Goal: Task Accomplishment & Management: Manage account settings

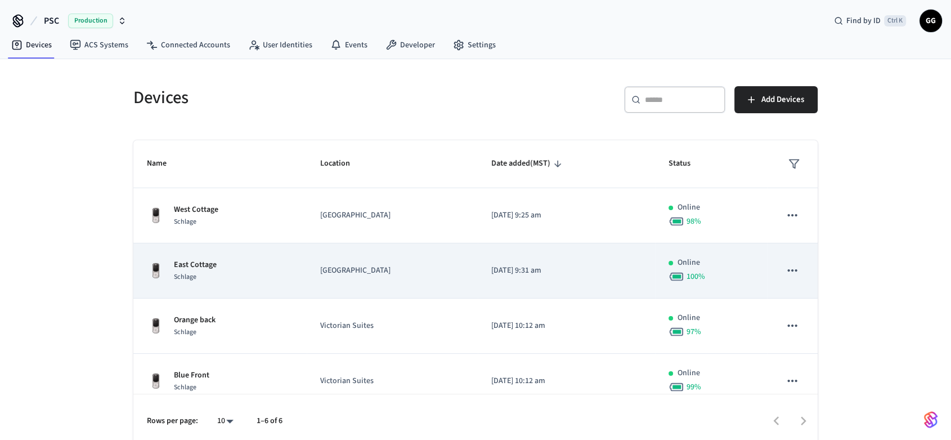
click at [297, 267] on td "East Cottage Schlage" at bounding box center [219, 270] width 173 height 55
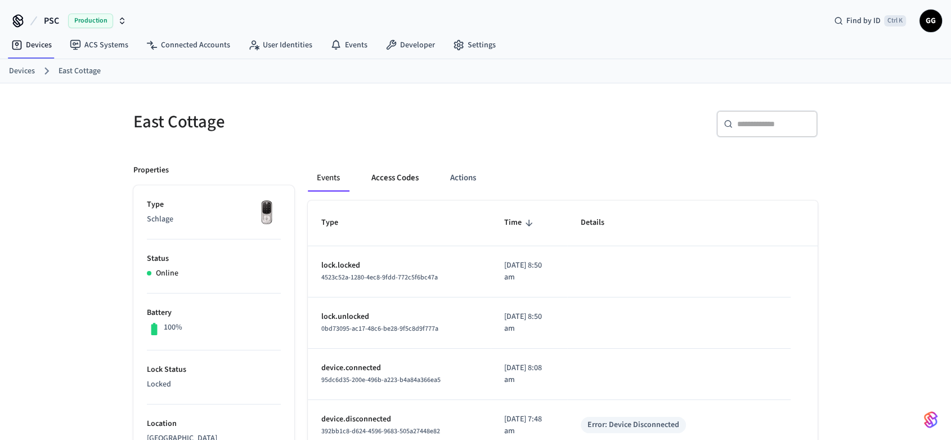
click at [392, 169] on button "Access Codes" at bounding box center [394, 177] width 65 height 27
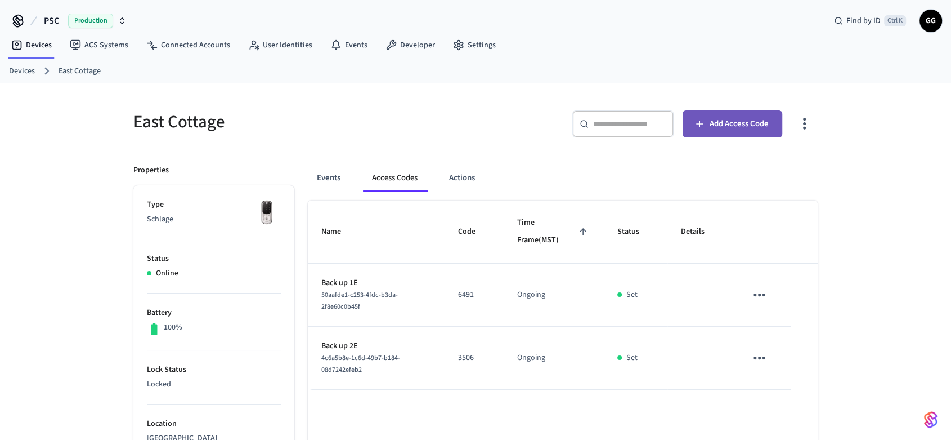
click at [747, 128] on span "Add Access Code" at bounding box center [739, 123] width 59 height 15
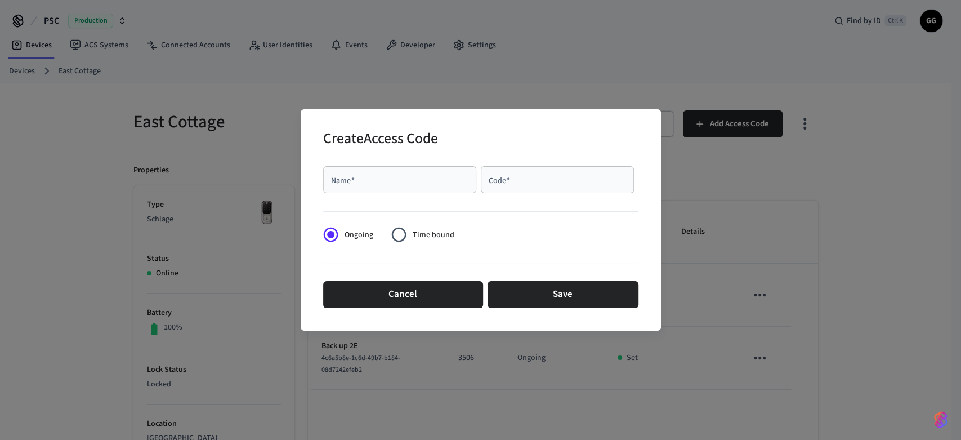
click at [405, 178] on input "Name   *" at bounding box center [400, 179] width 140 height 11
paste input "**********"
type input "**********"
click at [545, 189] on div "Code   *" at bounding box center [557, 179] width 153 height 27
type input "****"
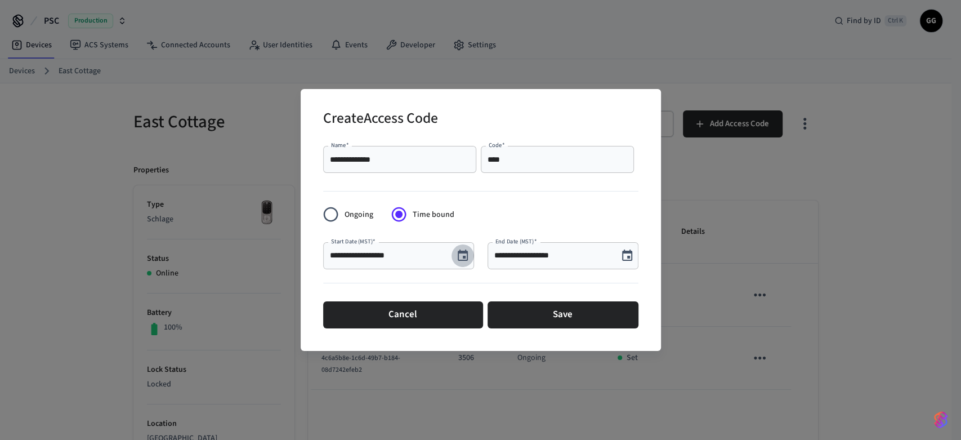
click at [463, 256] on icon "Choose date, selected date is Aug 26, 2025" at bounding box center [463, 254] width 10 height 11
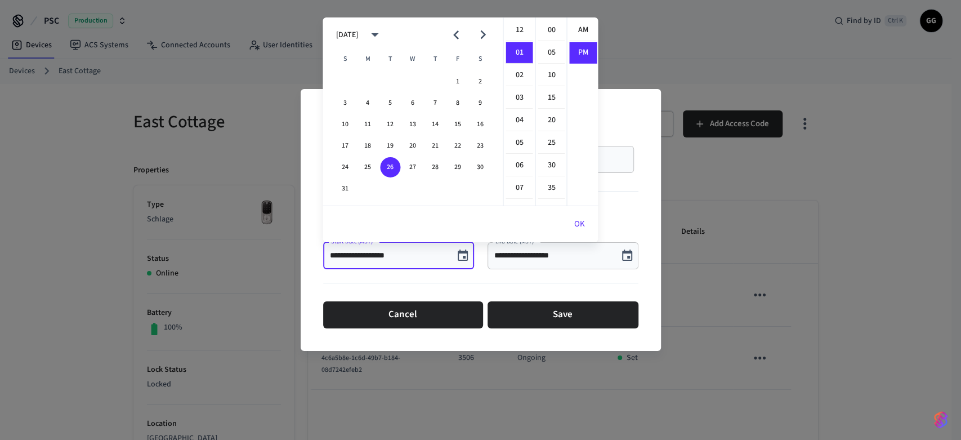
scroll to position [20, 0]
click at [440, 168] on button "28" at bounding box center [435, 167] width 20 height 20
click at [514, 72] on li "03" at bounding box center [518, 75] width 27 height 21
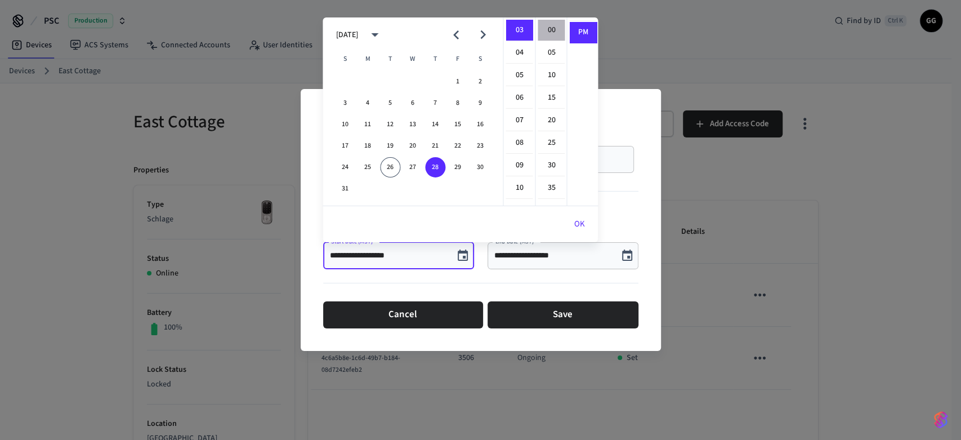
click at [547, 29] on li "00" at bounding box center [550, 30] width 27 height 21
type input "**********"
click at [581, 31] on li "PM" at bounding box center [582, 32] width 27 height 21
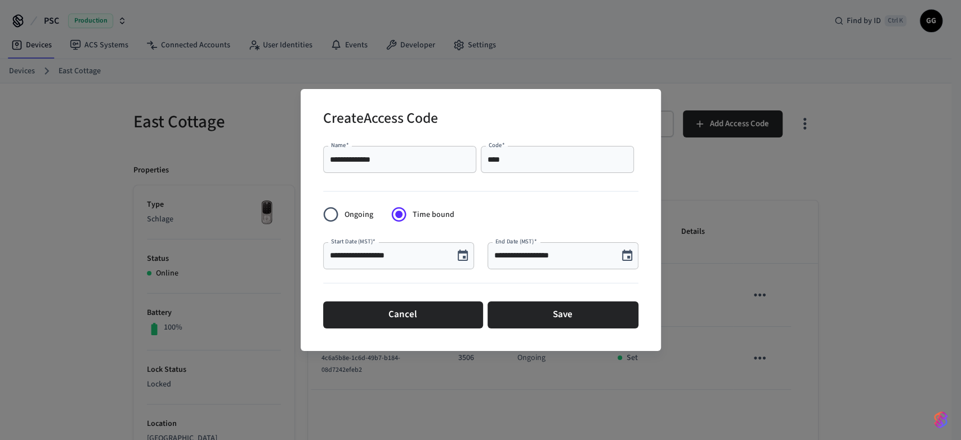
click at [632, 261] on icon "Choose date, selected date is Aug 26, 2025" at bounding box center [627, 256] width 14 height 14
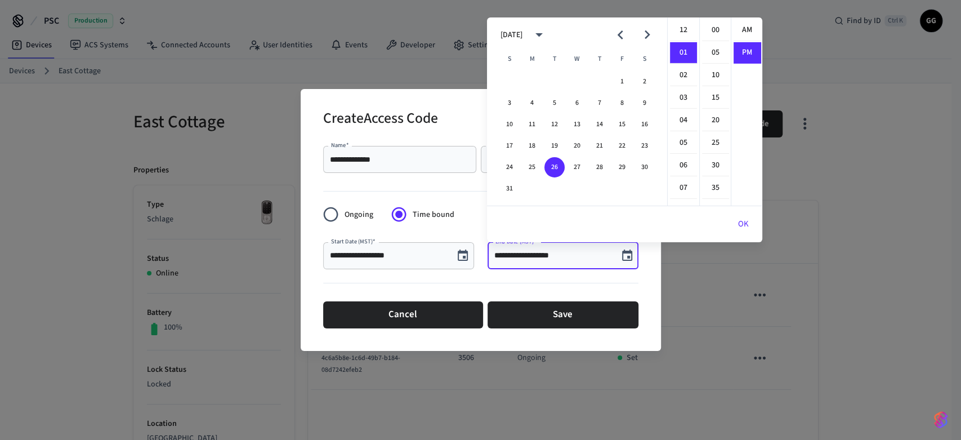
scroll to position [20, 0]
click at [510, 187] on button "31" at bounding box center [509, 188] width 20 height 20
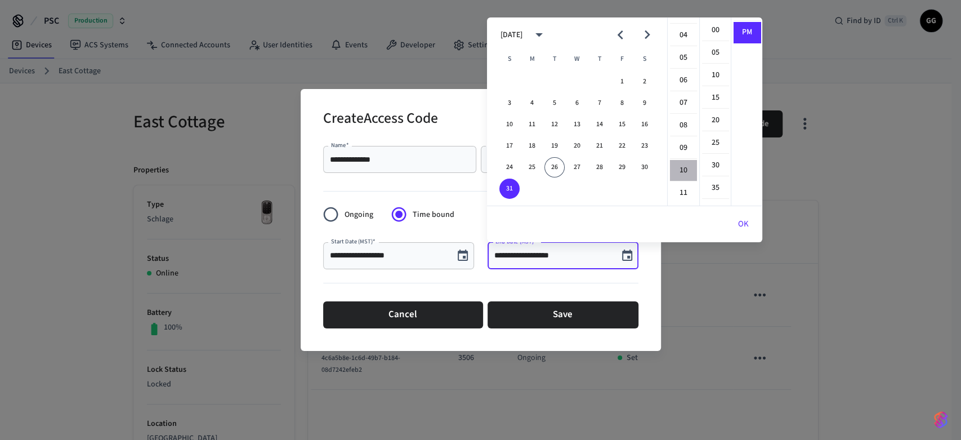
click at [684, 169] on li "10" at bounding box center [683, 170] width 27 height 21
click at [712, 32] on li "00" at bounding box center [715, 30] width 27 height 21
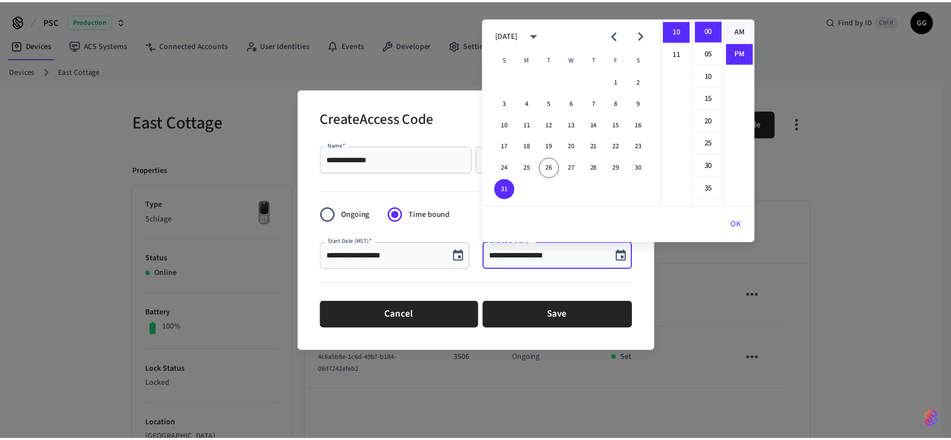
scroll to position [0, 0]
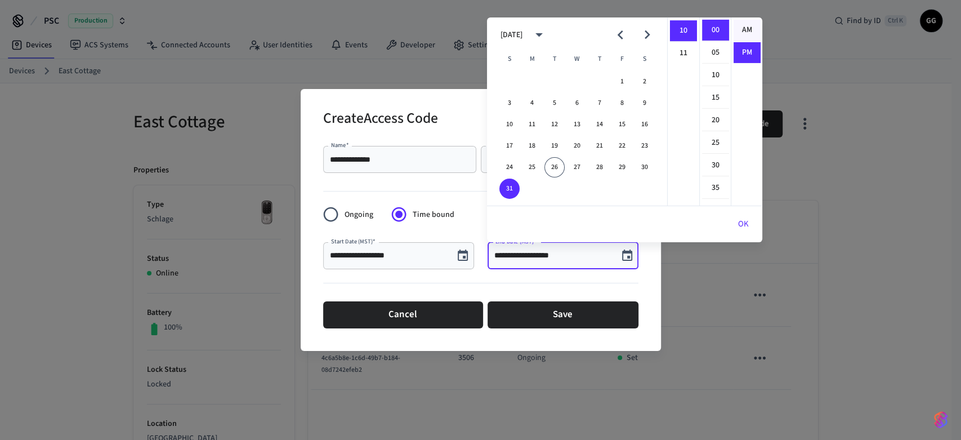
click at [743, 29] on li "AM" at bounding box center [746, 30] width 27 height 21
type input "**********"
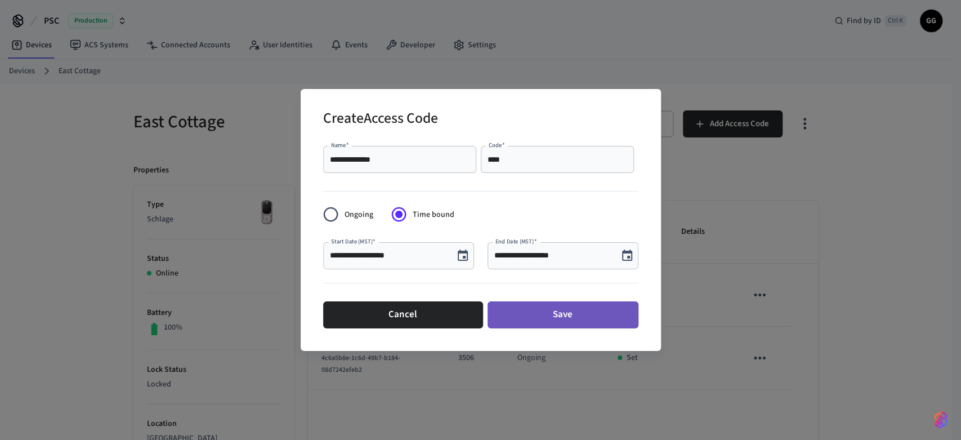
click at [554, 310] on button "Save" at bounding box center [562, 314] width 151 height 27
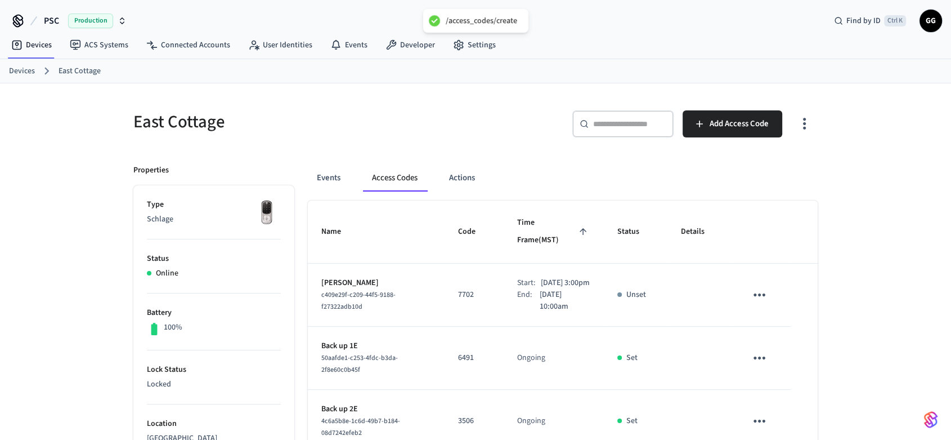
click at [19, 69] on link "Devices" at bounding box center [22, 71] width 26 height 12
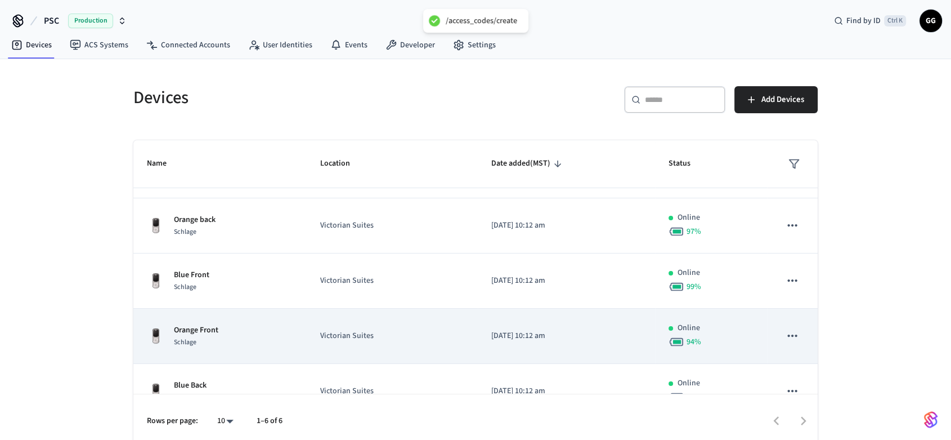
scroll to position [125, 0]
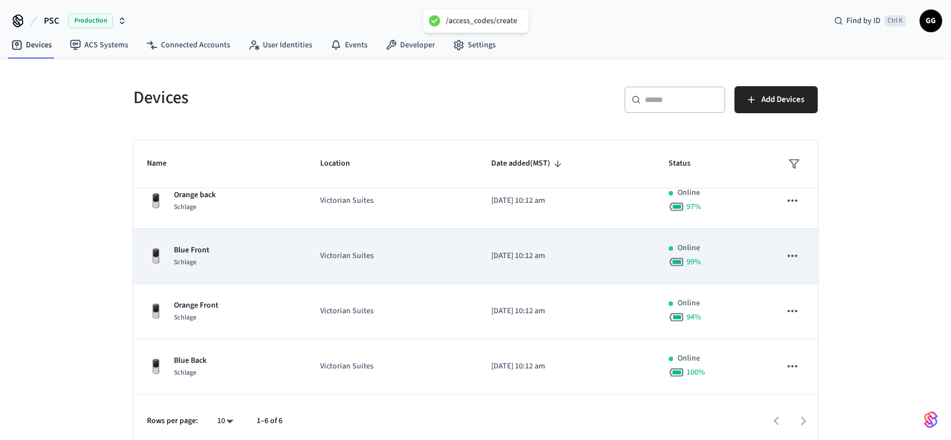
click at [613, 250] on p "[DATE] 10:12 am" at bounding box center [566, 256] width 150 height 12
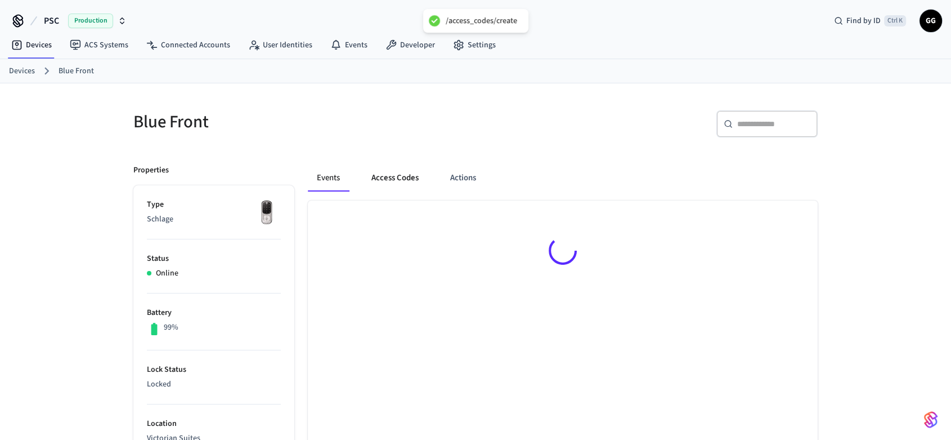
click at [396, 178] on button "Access Codes" at bounding box center [394, 177] width 65 height 27
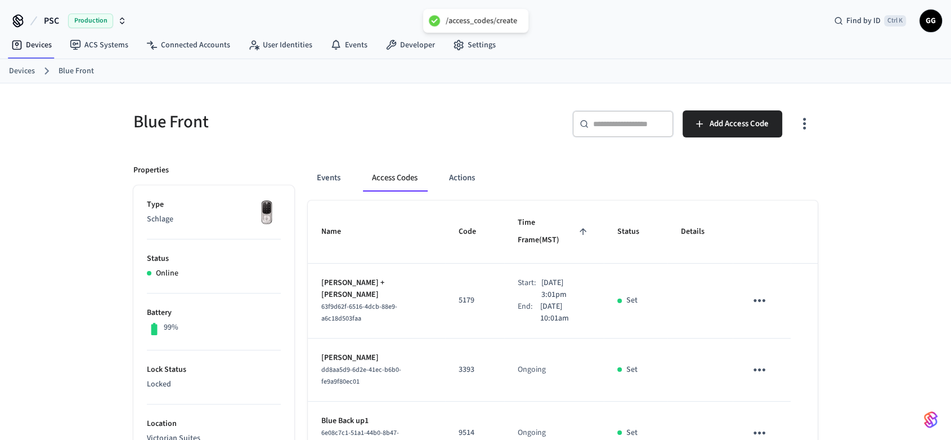
click at [758, 299] on icon "sticky table" at bounding box center [760, 300] width 12 height 3
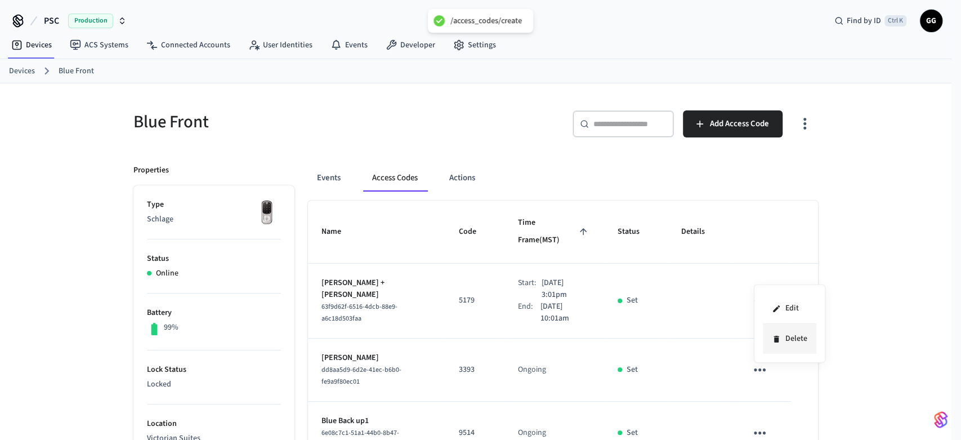
click at [792, 339] on li "Delete" at bounding box center [789, 339] width 53 height 30
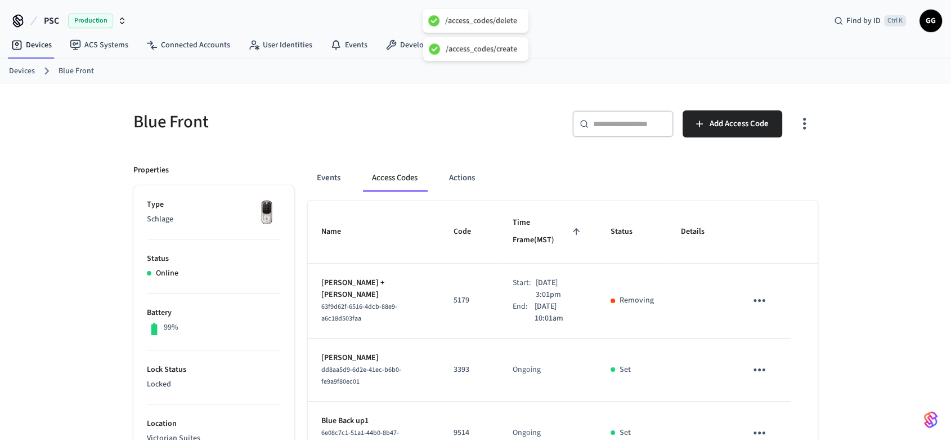
click at [21, 66] on link "Devices" at bounding box center [22, 71] width 26 height 12
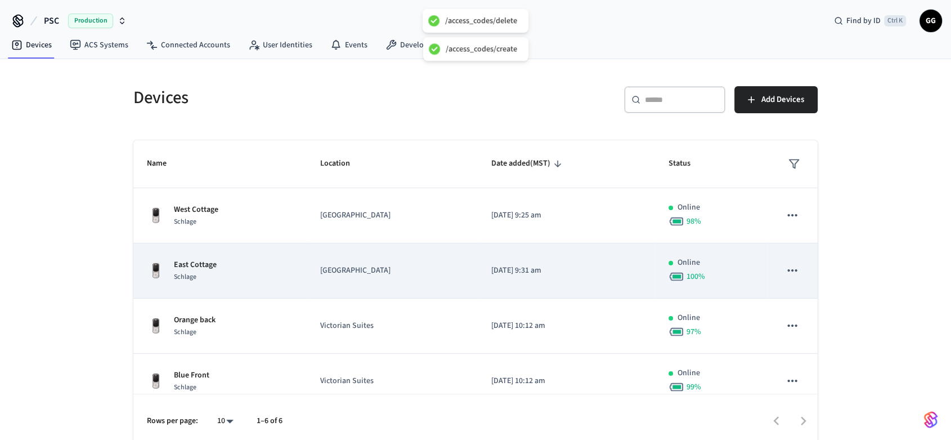
scroll to position [125, 0]
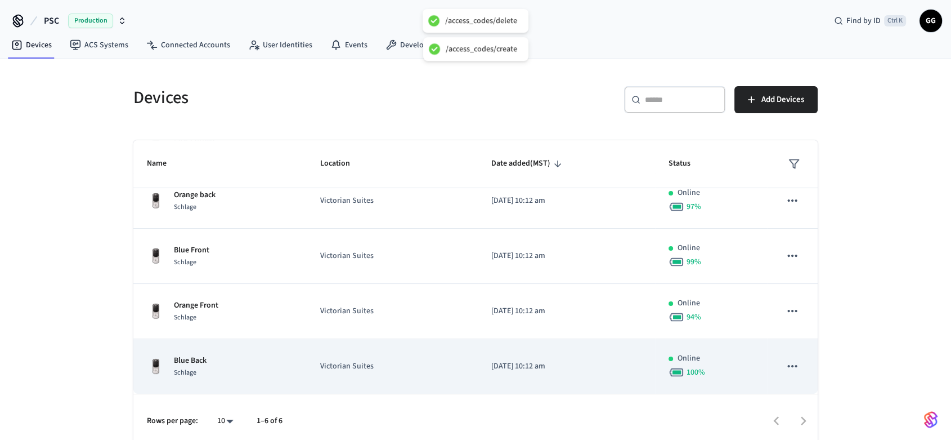
click at [449, 364] on p "Victorian Suites" at bounding box center [392, 366] width 144 height 12
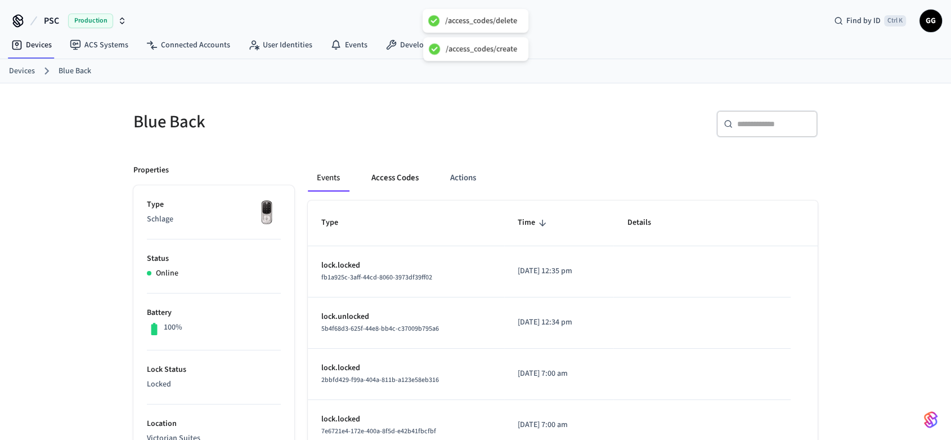
click at [392, 172] on button "Access Codes" at bounding box center [394, 177] width 65 height 27
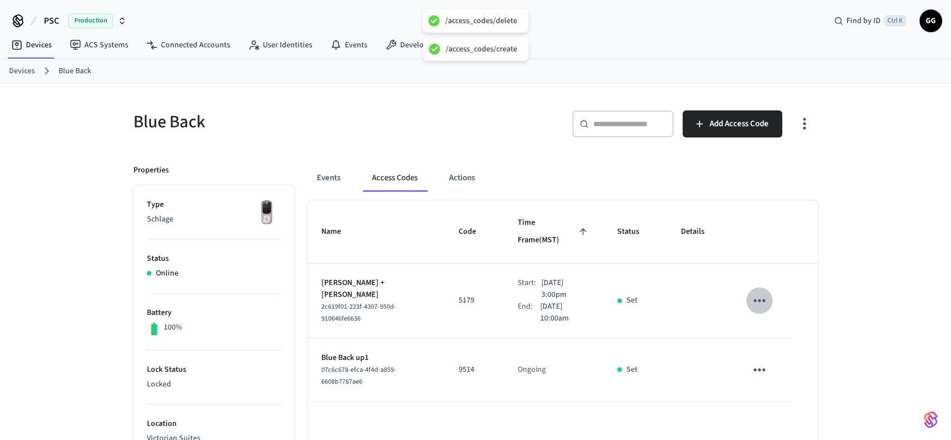
click at [755, 292] on icon "sticky table" at bounding box center [759, 300] width 17 height 17
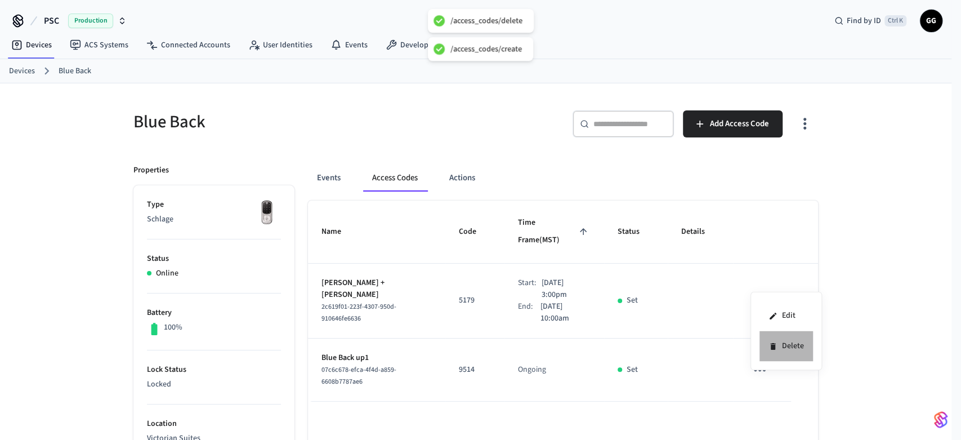
click at [783, 349] on li "Delete" at bounding box center [785, 346] width 53 height 30
